Goal: Information Seeking & Learning: Check status

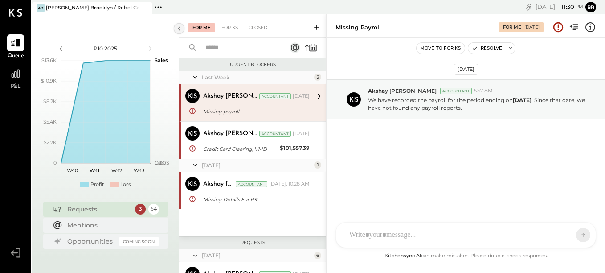
click at [180, 30] on icon at bounding box center [179, 28] width 2 height 4
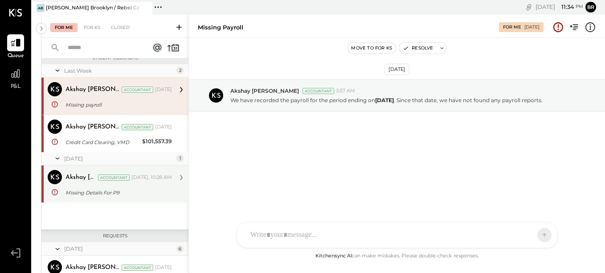
scroll to position [37, 0]
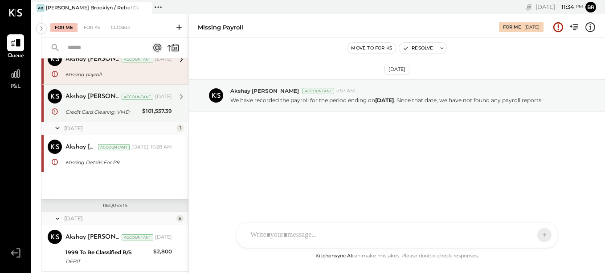
click at [147, 117] on div "$101,557.39" at bounding box center [157, 111] width 30 height 11
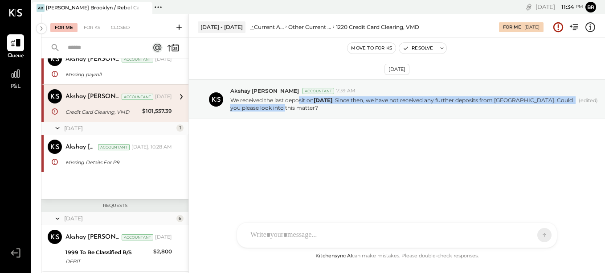
drag, startPoint x: 300, startPoint y: 98, endPoint x: 407, endPoint y: 151, distance: 119.2
click at [407, 151] on div "[DATE] [PERSON_NAME] Accountant 7:39 AM We received the last deposit on [DATE] …" at bounding box center [397, 123] width 416 height 126
drag, startPoint x: 407, startPoint y: 151, endPoint x: 340, endPoint y: 192, distance: 78.0
click at [340, 192] on div "[DATE] [PERSON_NAME] Accountant 7:39 AM We received the last deposit on [DATE] …" at bounding box center [397, 144] width 416 height 213
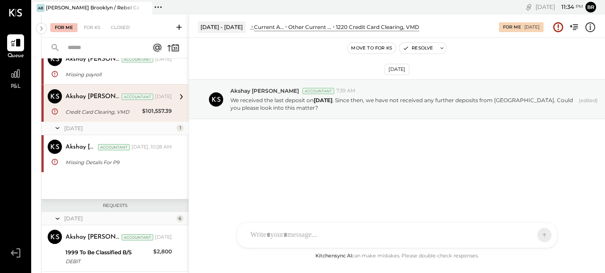
click at [159, 107] on div "$101,557.39" at bounding box center [157, 110] width 30 height 9
click at [221, 192] on div "[DATE] [PERSON_NAME] Accountant 7:39 AM We received the last deposit on [DATE] …" at bounding box center [397, 144] width 416 height 213
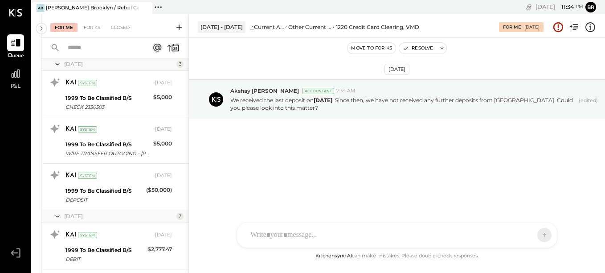
scroll to position [487, 0]
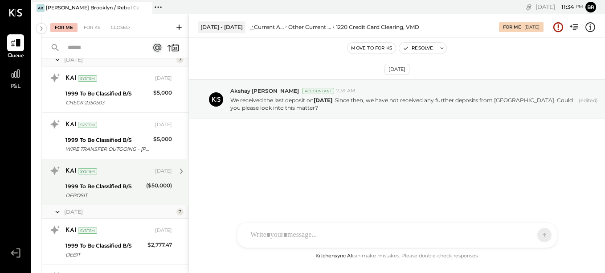
click at [131, 181] on div "1999 To Be Classified B/S DEPOSIT" at bounding box center [104, 191] width 78 height 20
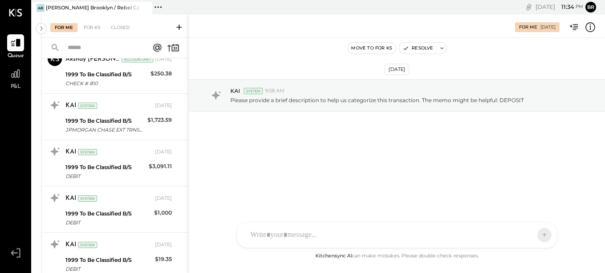
scroll to position [176, 0]
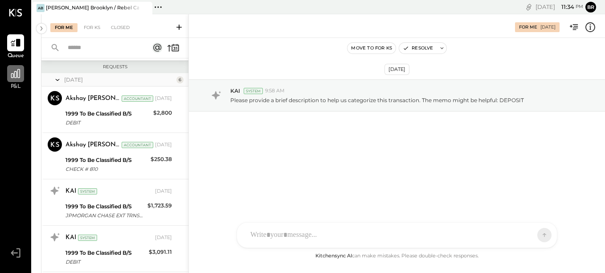
click at [15, 71] on icon at bounding box center [15, 73] width 9 height 9
